Goal: Task Accomplishment & Management: Manage account settings

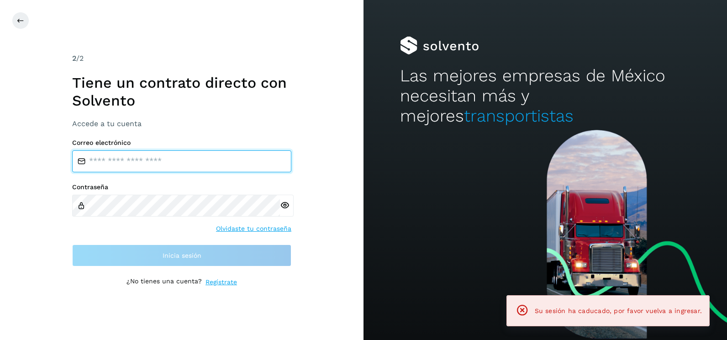
type input "**********"
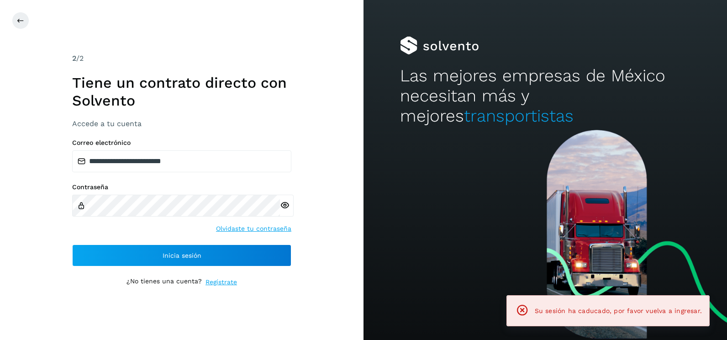
click at [316, 222] on div "**********" at bounding box center [182, 170] width 364 height 340
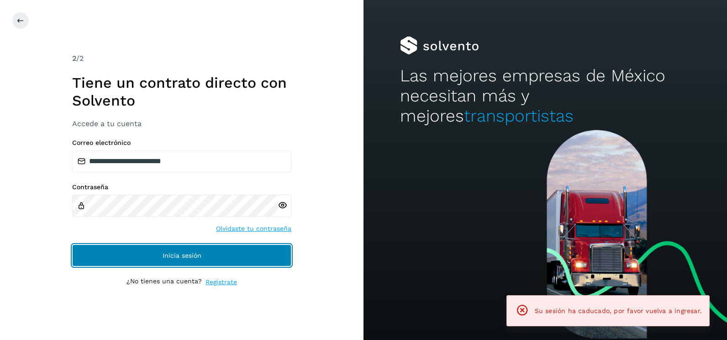
click at [283, 251] on button "Inicia sesión" at bounding box center [181, 255] width 219 height 22
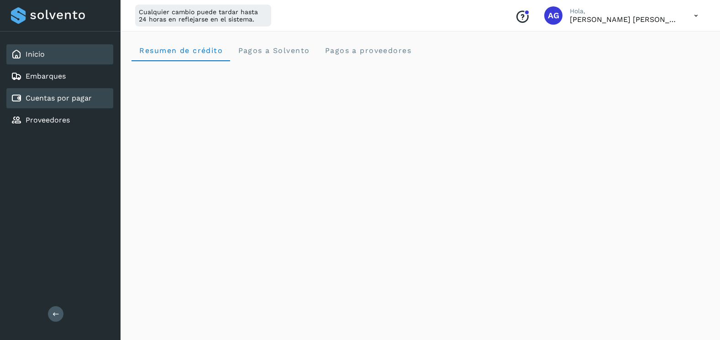
click at [85, 92] on div "Cuentas por pagar" at bounding box center [59, 98] width 107 height 20
